Goal: Task Accomplishment & Management: Manage account settings

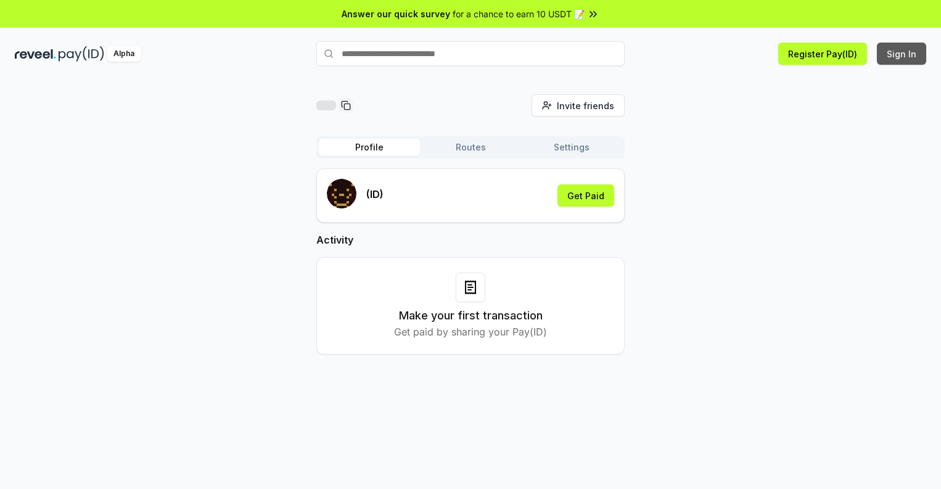
click at [902, 54] on button "Sign In" at bounding box center [900, 54] width 49 height 22
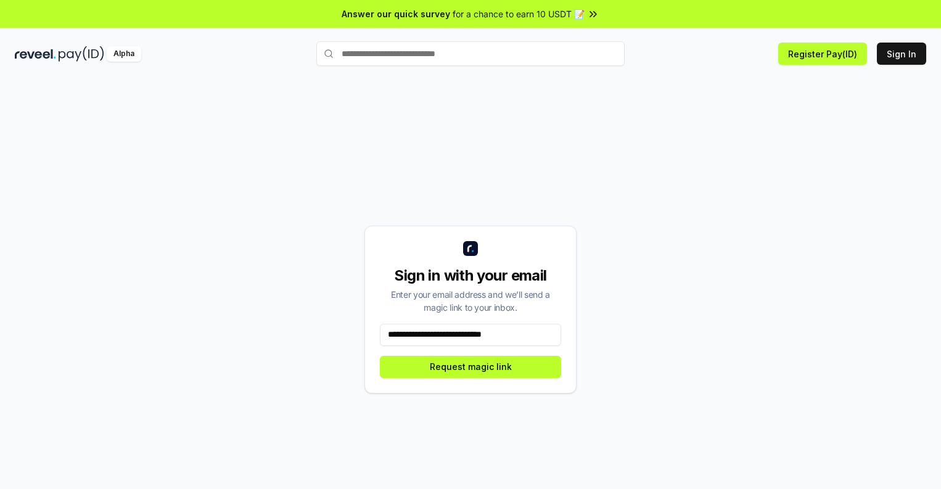
type input "**********"
click at [470, 366] on button "Request magic link" at bounding box center [470, 367] width 181 height 22
